Goal: Navigation & Orientation: Find specific page/section

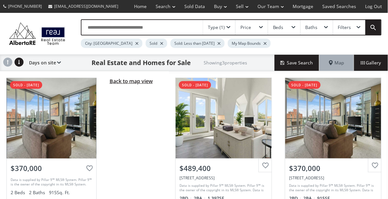
click at [135, 83] on span "Back to map view" at bounding box center [130, 81] width 43 height 7
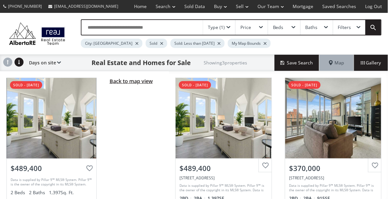
click at [141, 83] on span "Back to map view" at bounding box center [130, 81] width 43 height 7
